Goal: Task Accomplishment & Management: Complete application form

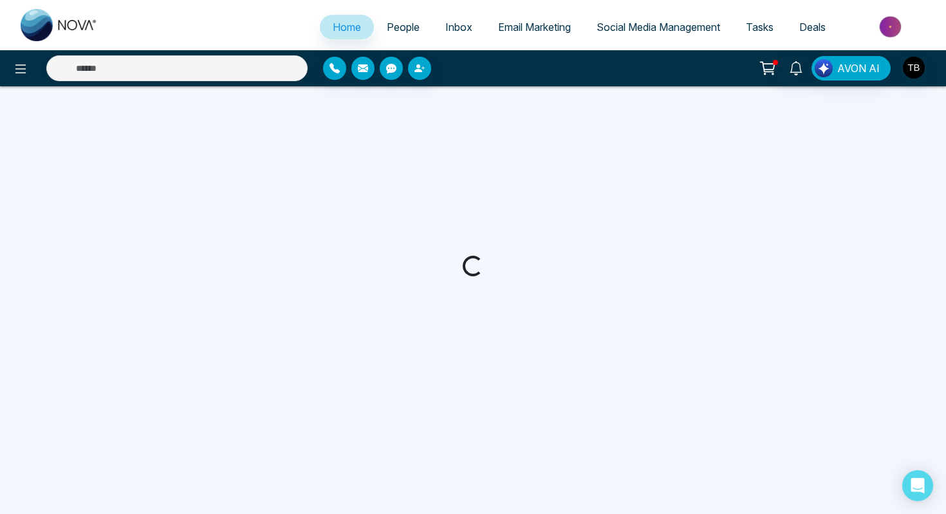
select select "*"
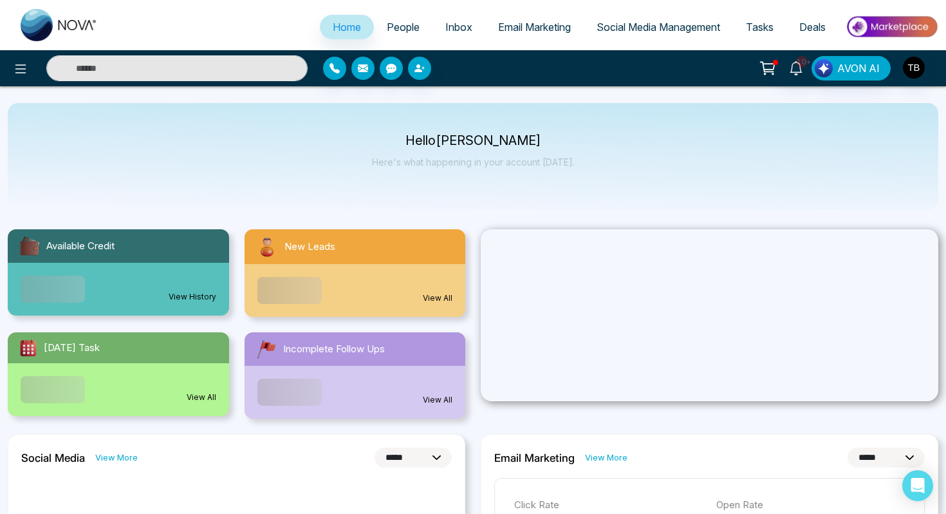
click at [405, 35] on link "People" at bounding box center [403, 27] width 59 height 24
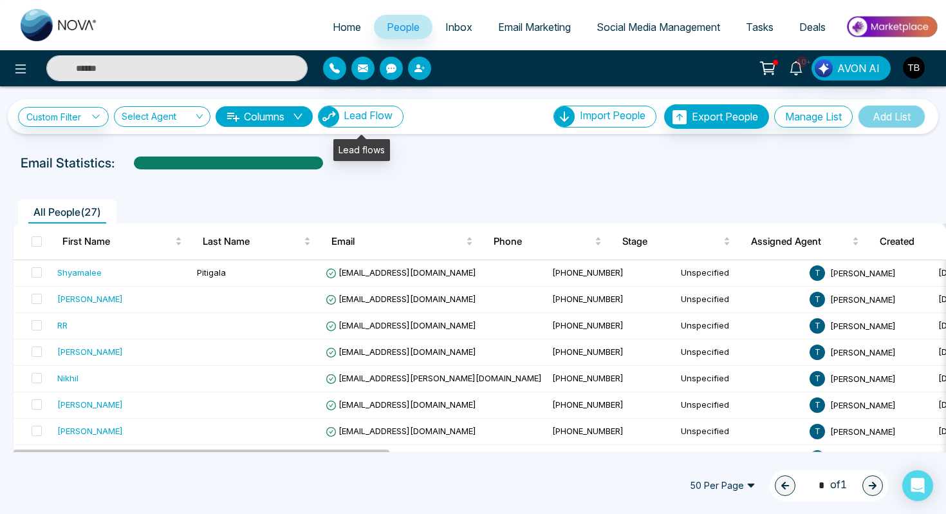
click at [388, 120] on span "Lead Flow" at bounding box center [368, 115] width 49 height 13
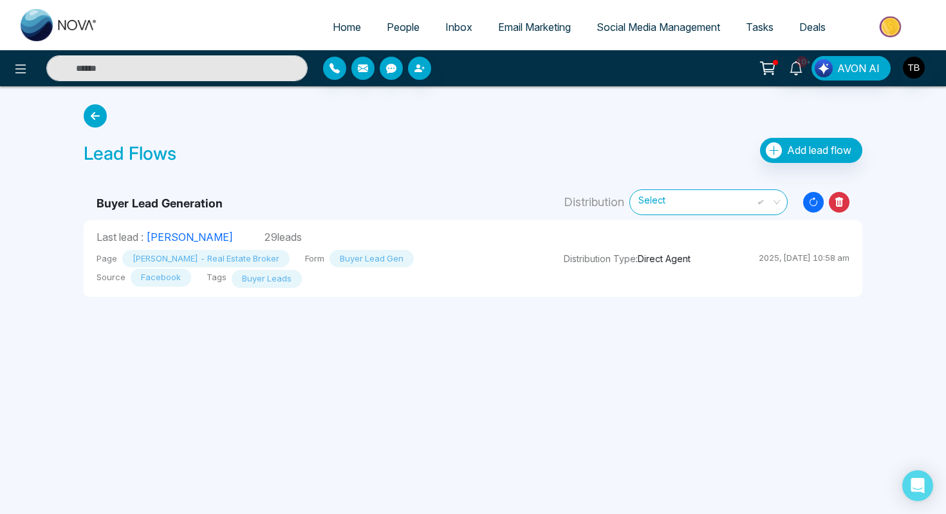
click at [814, 203] on icon "Resync Leads" at bounding box center [814, 202] width 21 height 21
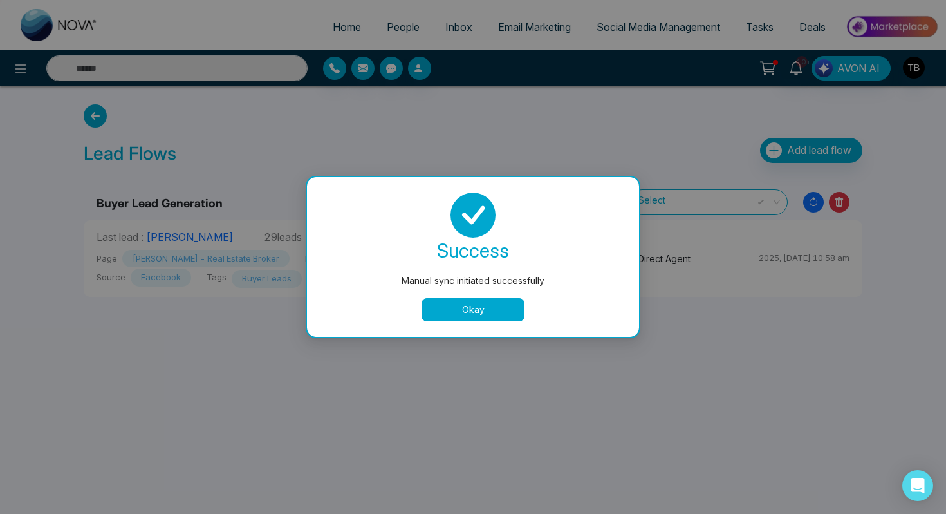
click at [499, 306] on button "Okay" at bounding box center [473, 309] width 103 height 23
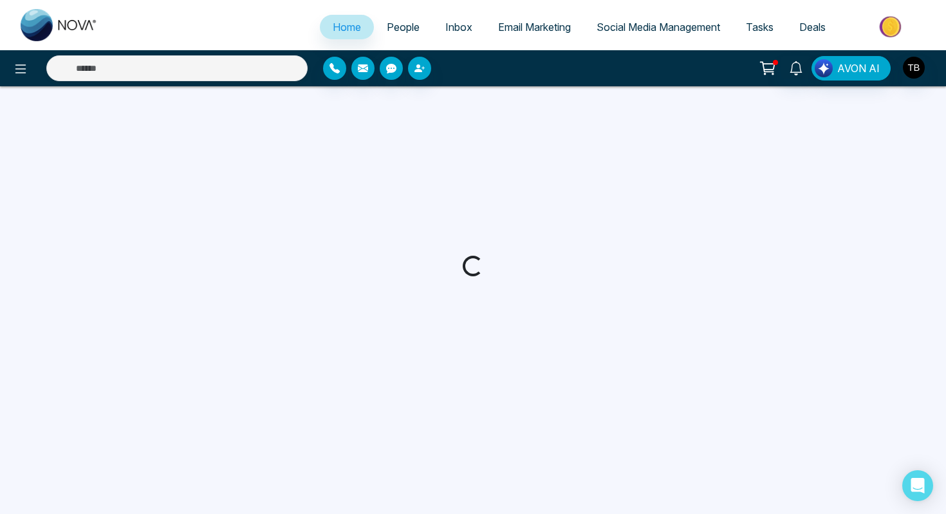
select select "*"
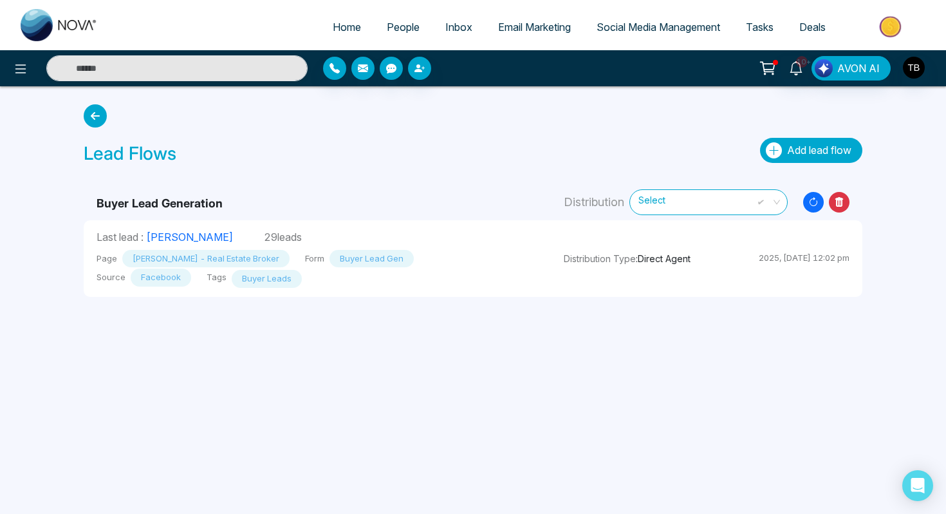
click at [779, 149] on icon "button" at bounding box center [774, 150] width 16 height 16
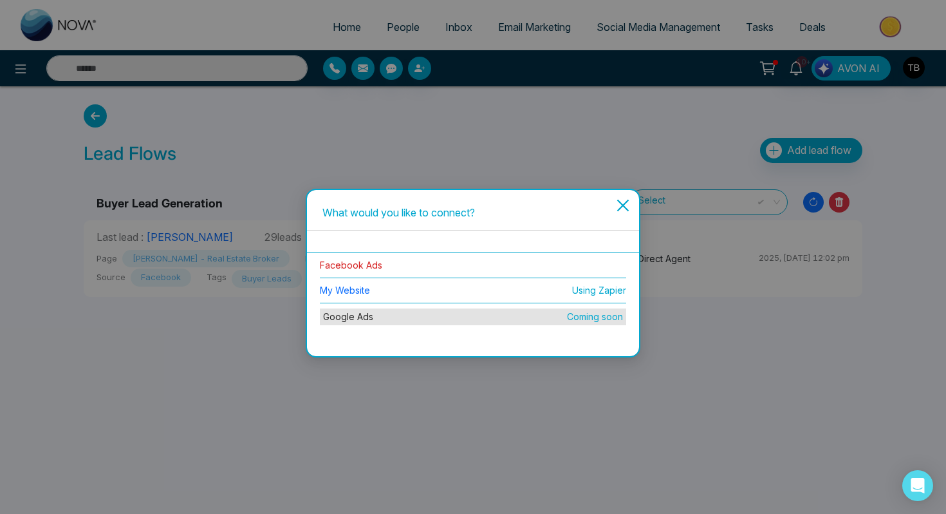
click at [350, 262] on link "Facebook Ads" at bounding box center [351, 264] width 62 height 11
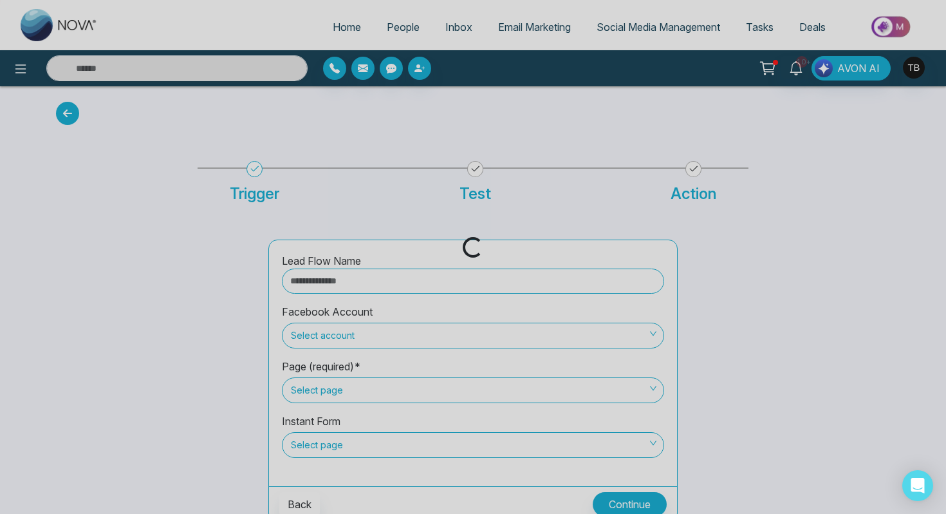
scroll to position [8, 0]
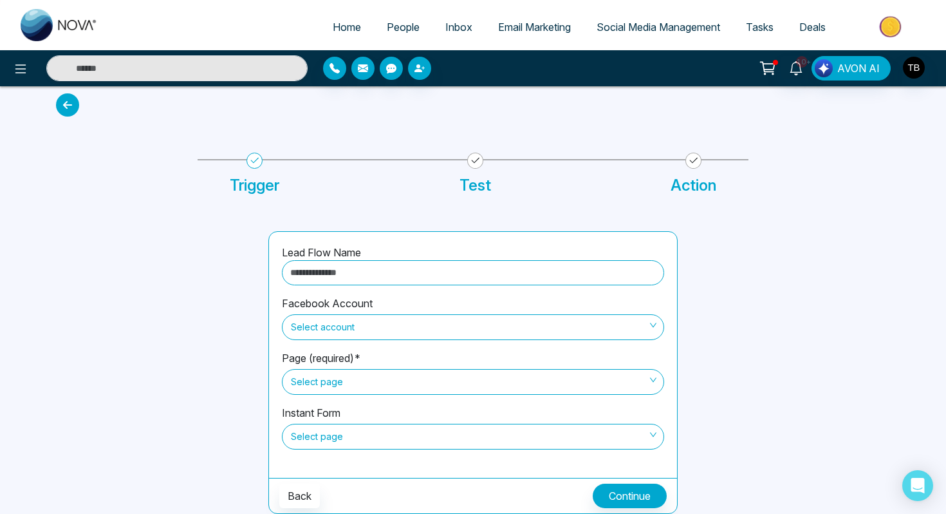
click at [399, 271] on input "text" at bounding box center [473, 272] width 382 height 25
click at [398, 277] on input "****" at bounding box center [473, 272] width 382 height 25
click at [367, 317] on span "Select account" at bounding box center [473, 327] width 364 height 22
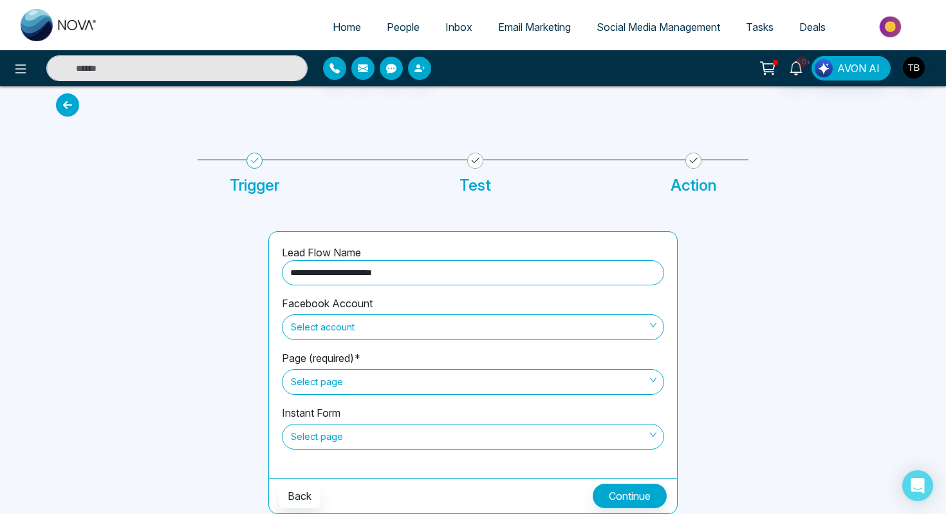
type input "**********"
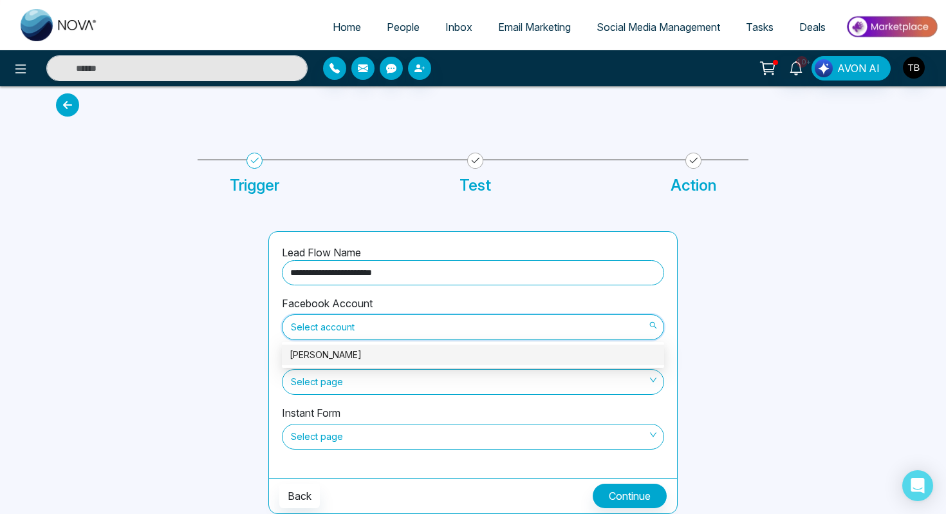
click at [359, 348] on div "[PERSON_NAME]" at bounding box center [473, 355] width 367 height 14
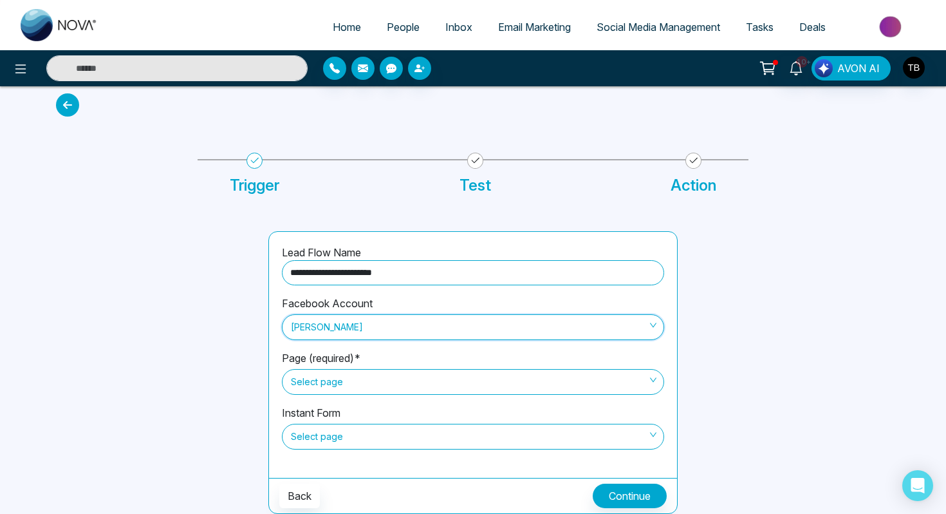
click at [365, 386] on span "Select page" at bounding box center [473, 382] width 364 height 22
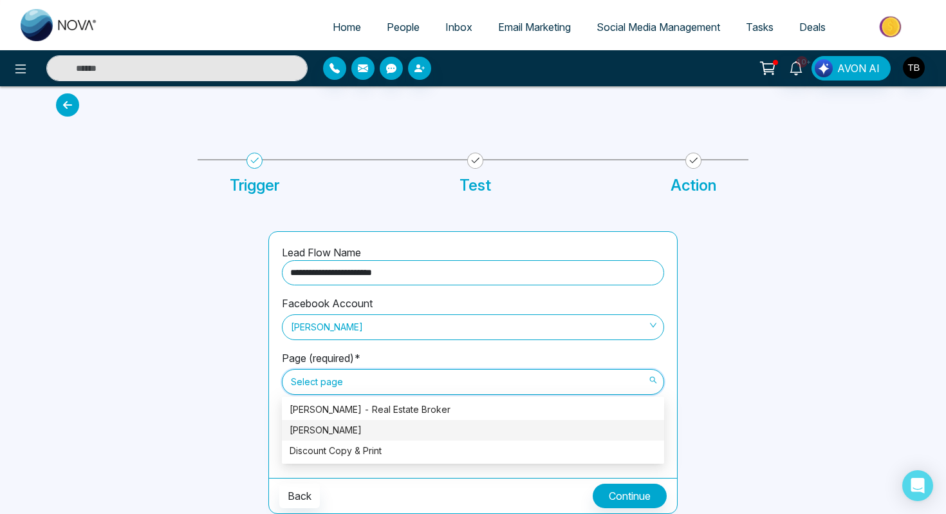
click at [348, 427] on div "[PERSON_NAME]" at bounding box center [473, 430] width 367 height 14
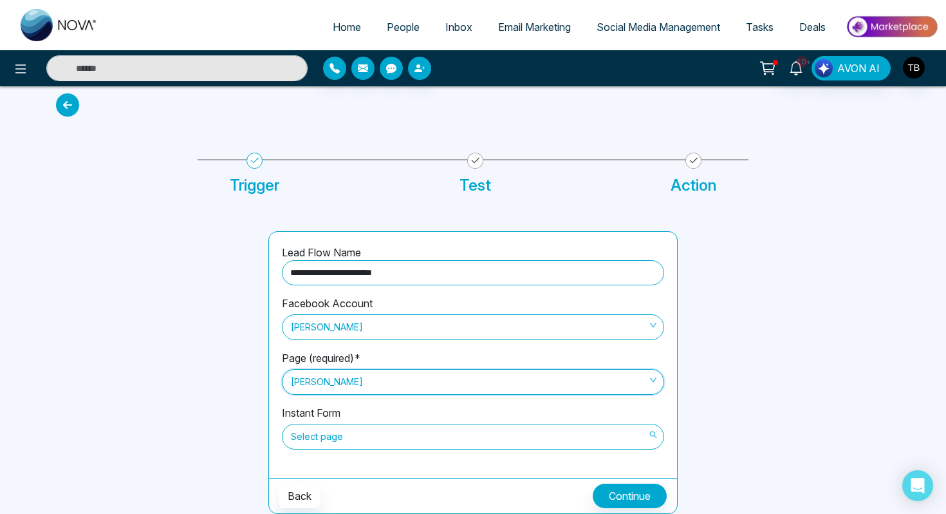
click at [334, 429] on span "Select page" at bounding box center [473, 437] width 364 height 22
click at [340, 440] on span "Select page" at bounding box center [473, 437] width 364 height 22
click at [365, 382] on span "[PERSON_NAME]" at bounding box center [473, 382] width 364 height 22
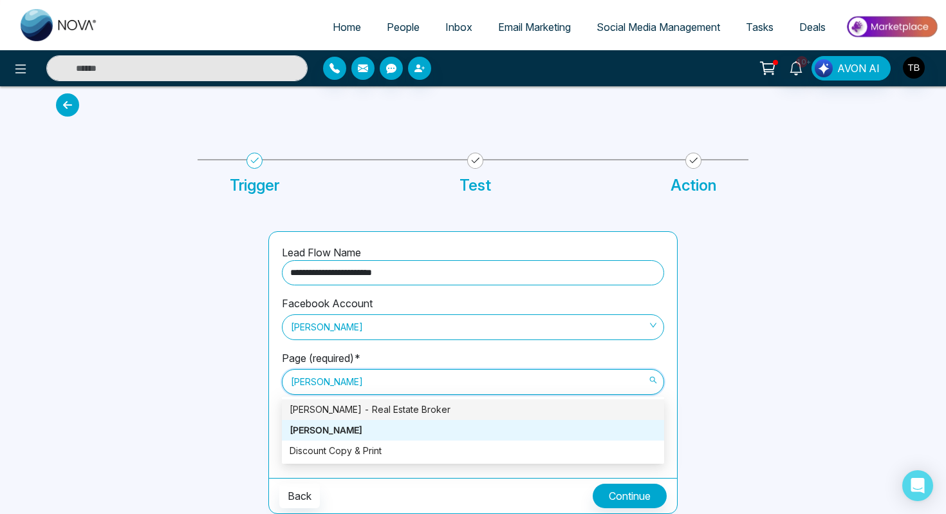
click at [362, 409] on div "[PERSON_NAME] - Real Estate Broker" at bounding box center [473, 409] width 367 height 14
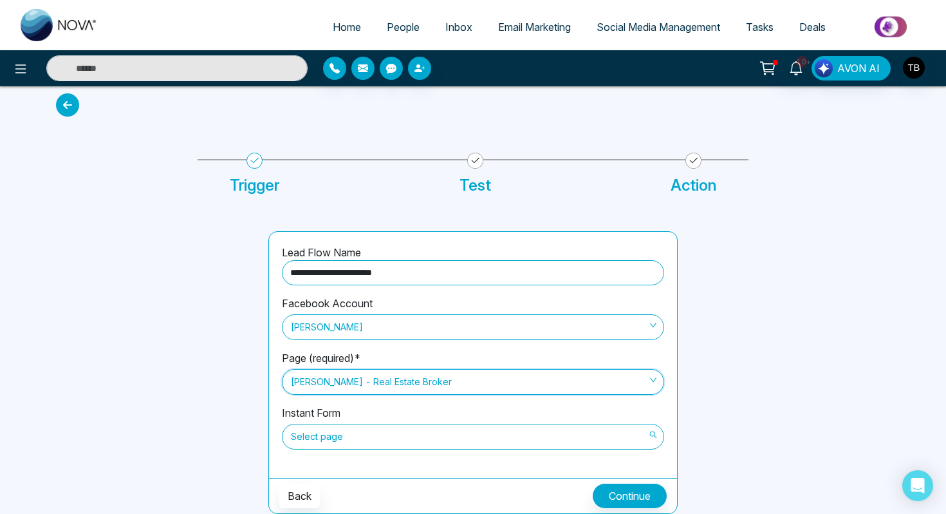
click at [361, 437] on span "Select page" at bounding box center [473, 437] width 364 height 22
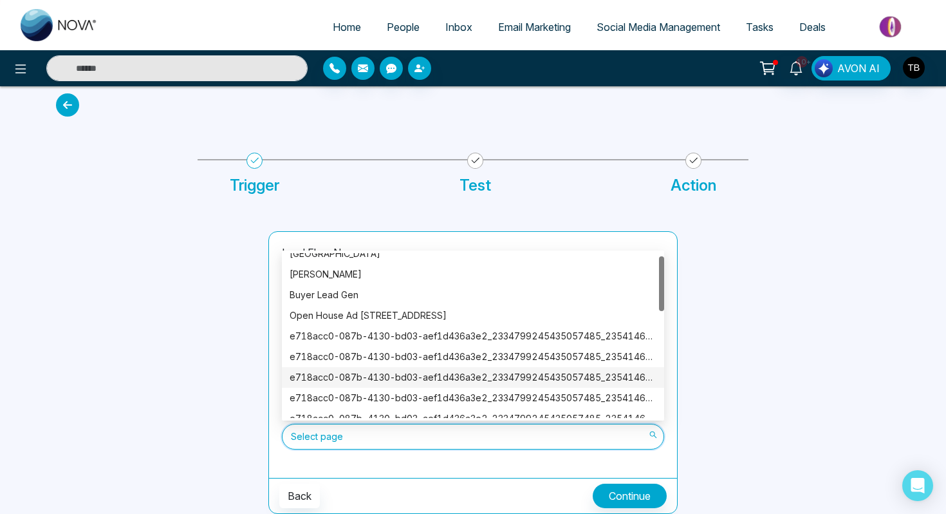
scroll to position [0, 0]
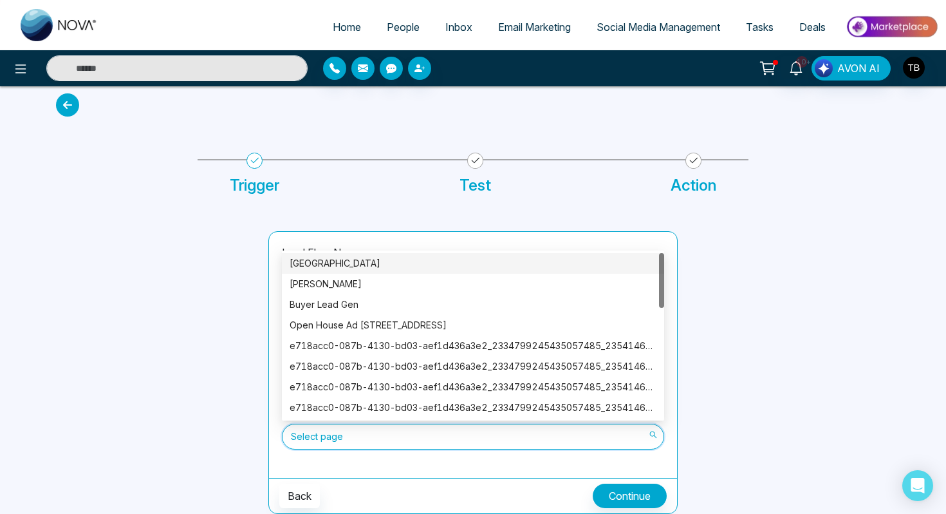
click at [369, 263] on div "[GEOGRAPHIC_DATA]" at bounding box center [473, 263] width 367 height 14
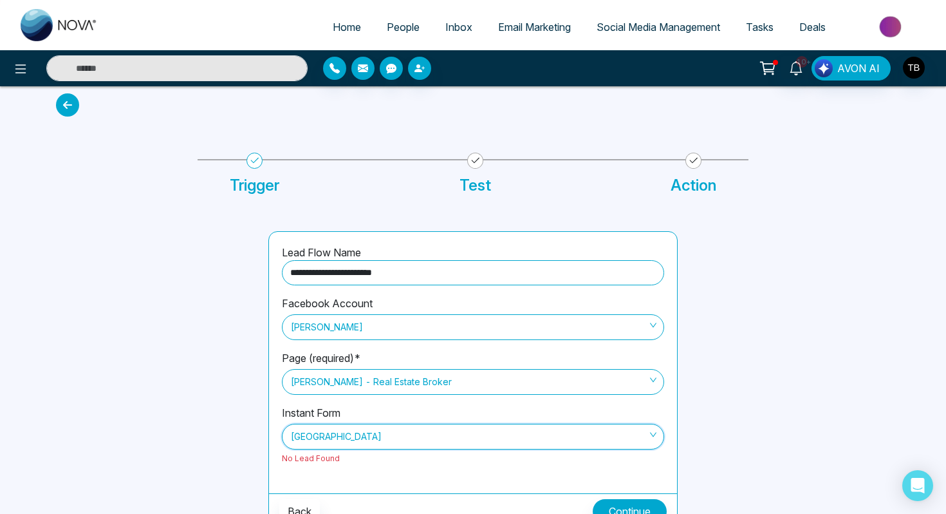
scroll to position [24, 0]
